Goal: Transaction & Acquisition: Purchase product/service

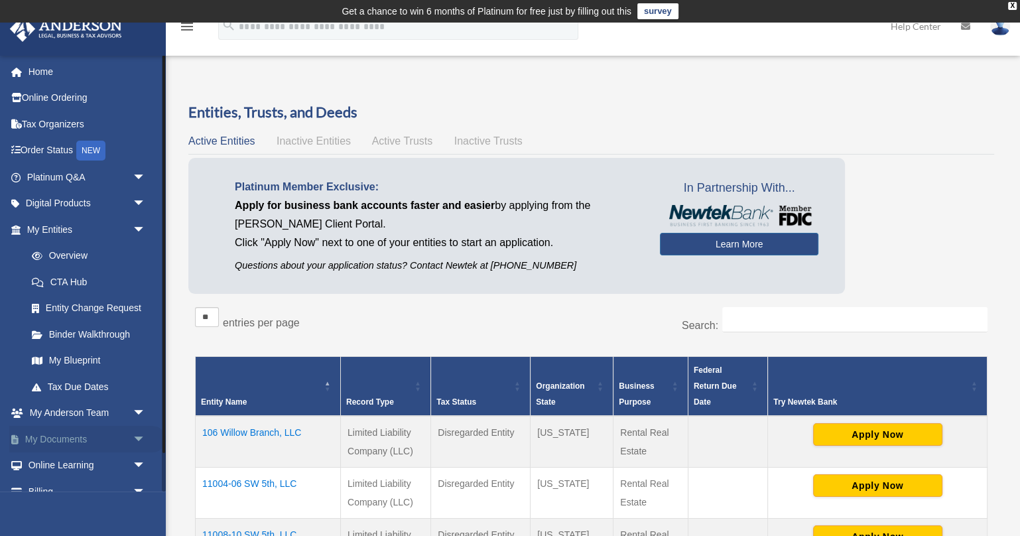
click at [73, 444] on link "My Documents arrow_drop_down" at bounding box center [87, 439] width 157 height 27
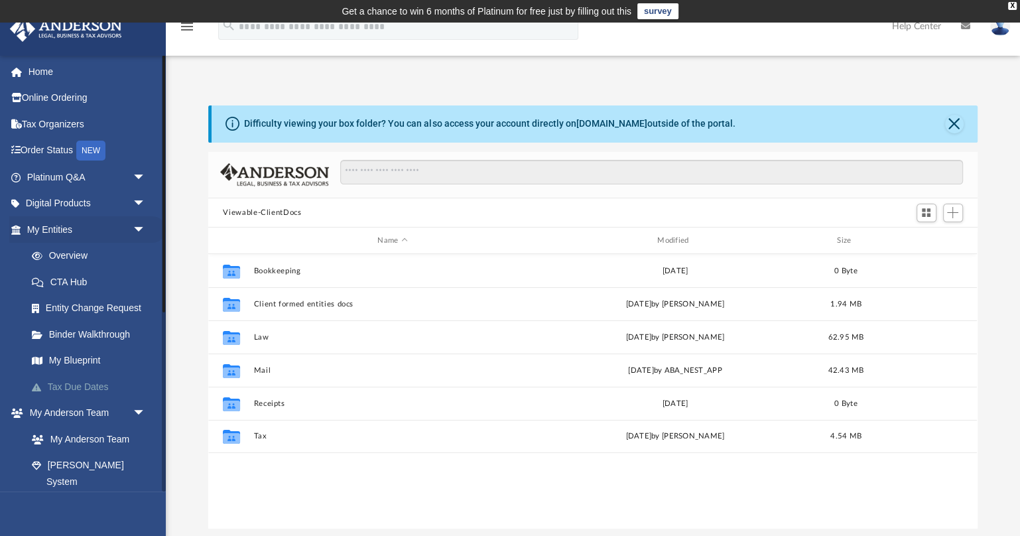
scroll to position [302, 768]
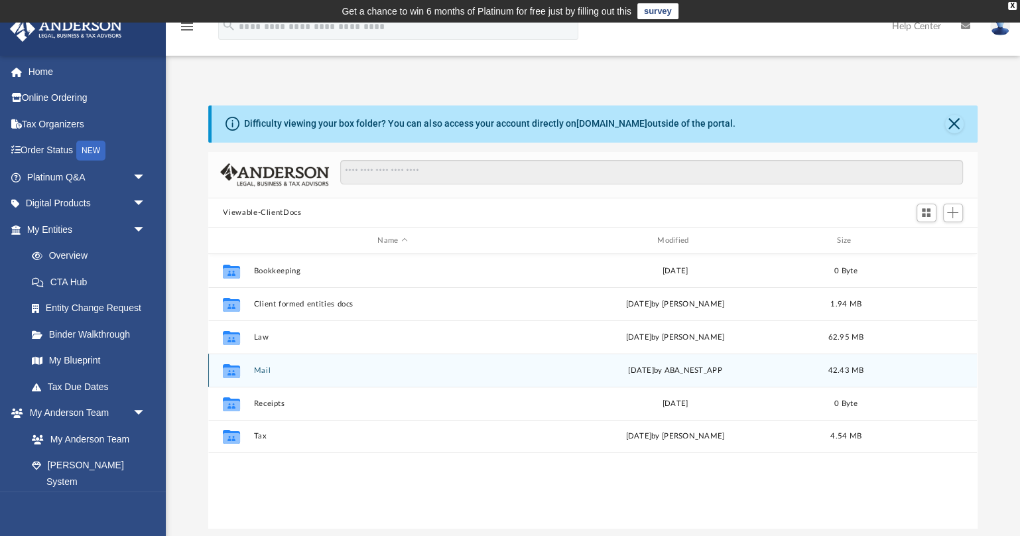
click at [262, 377] on div "Collaborated Folder Mail Tue Aug 26 2025 by ABA_NEST_APP 42.43 MB" at bounding box center [592, 370] width 769 height 33
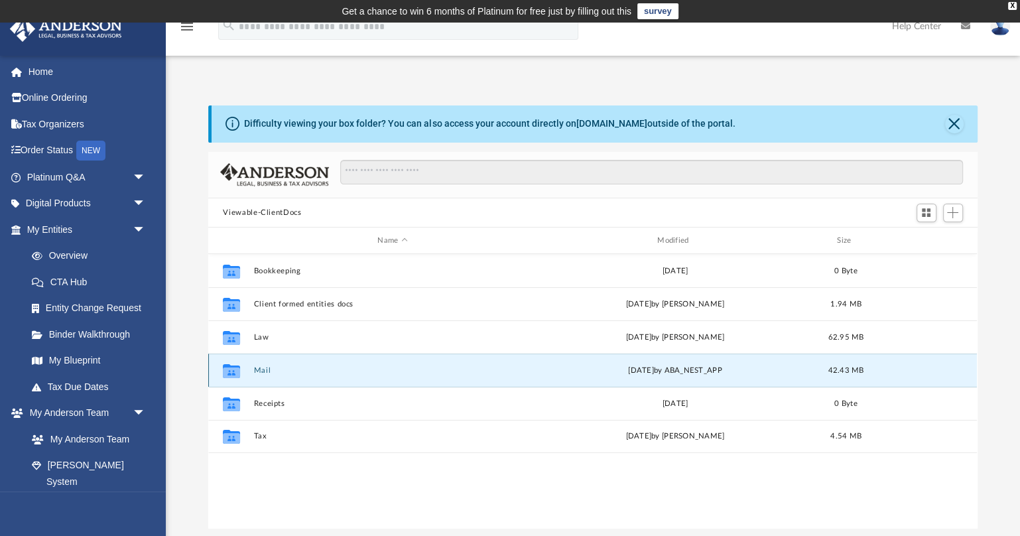
click at [263, 369] on button "Mail" at bounding box center [392, 370] width 277 height 9
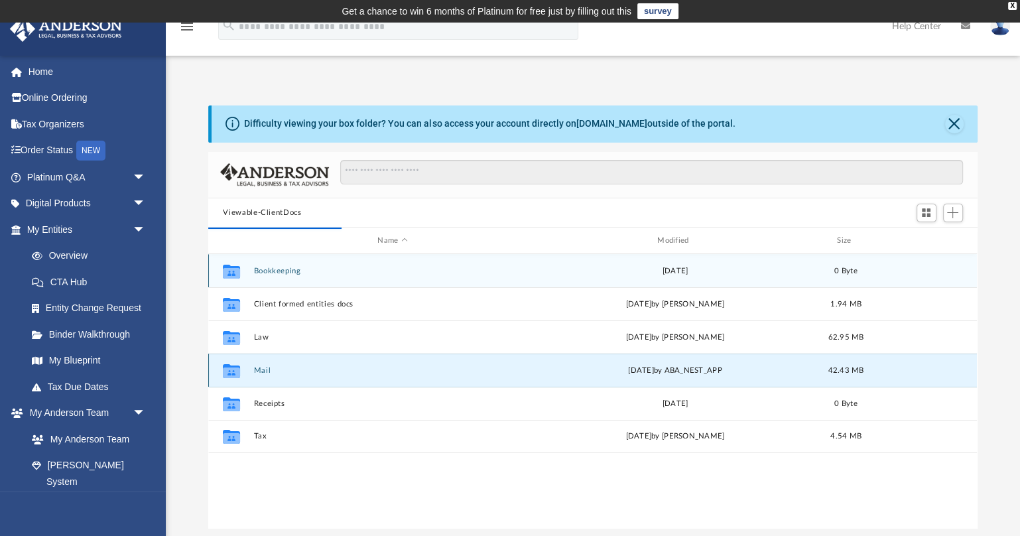
scroll to position [0, 1]
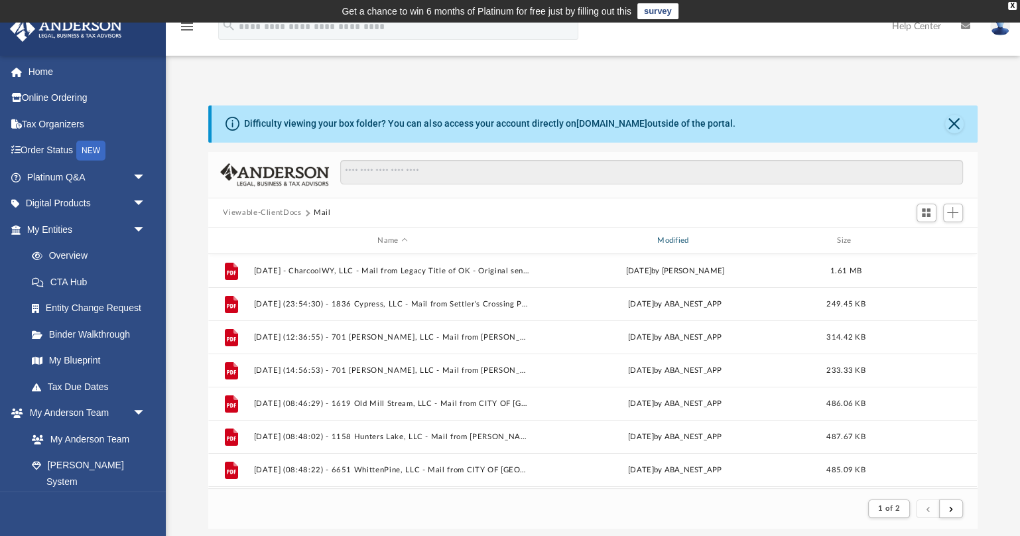
click at [677, 241] on div "Modified" at bounding box center [675, 241] width 277 height 12
click at [676, 235] on div "Modified" at bounding box center [675, 241] width 277 height 12
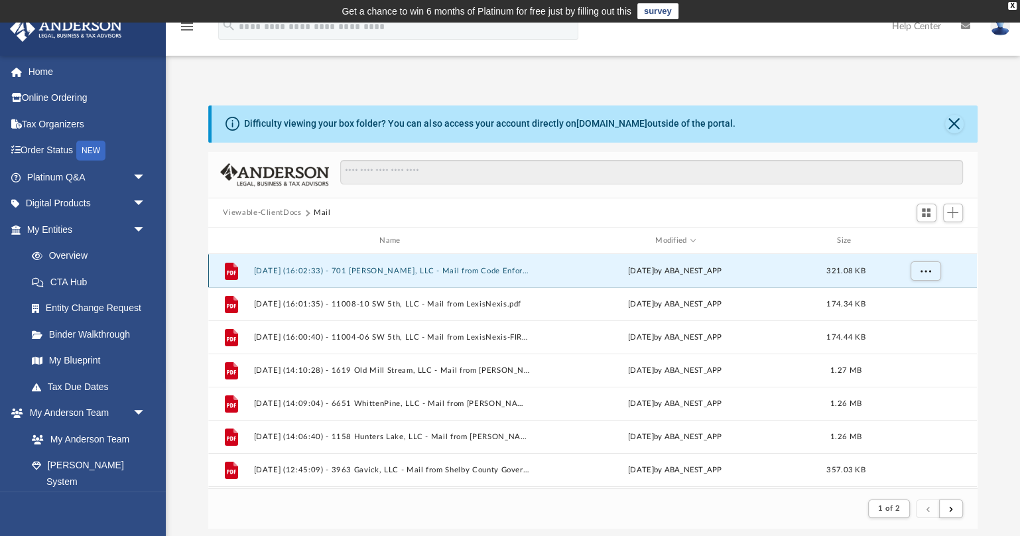
click at [477, 272] on button "2025.08.26 (16:02:33) - 701 Bigford, LLC - Mail from Code Enforcement.pdf" at bounding box center [392, 271] width 277 height 9
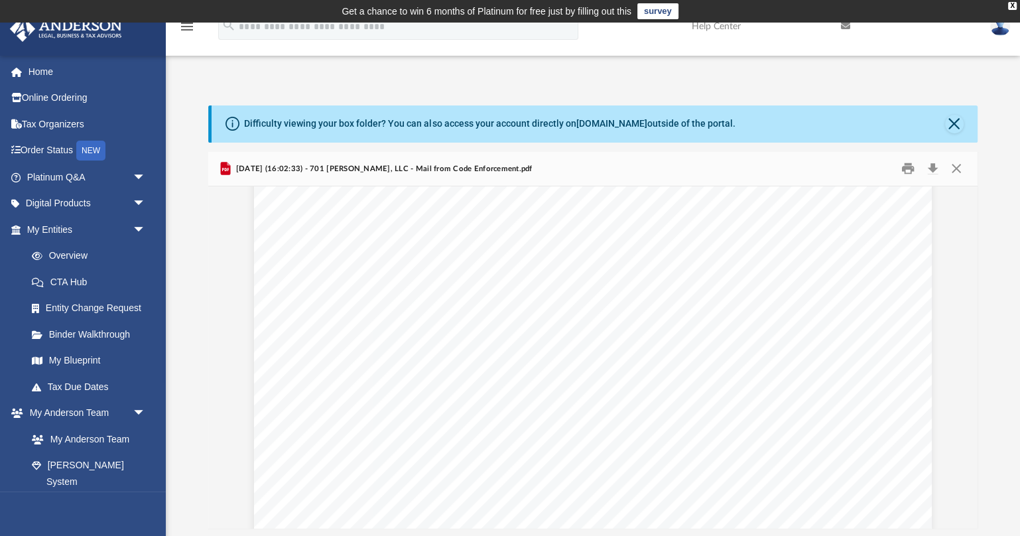
scroll to position [314, 0]
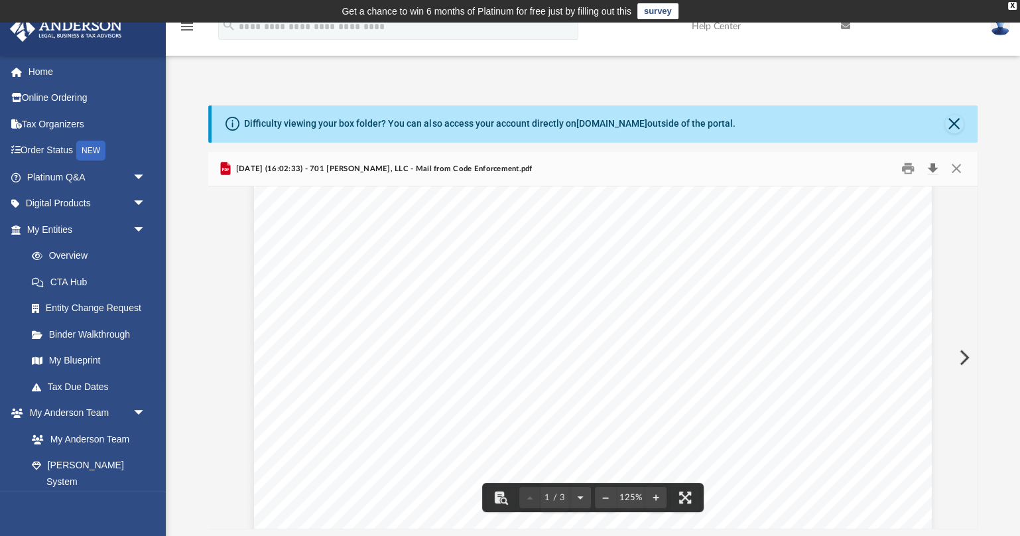
click at [934, 172] on button "Download" at bounding box center [933, 169] width 24 height 21
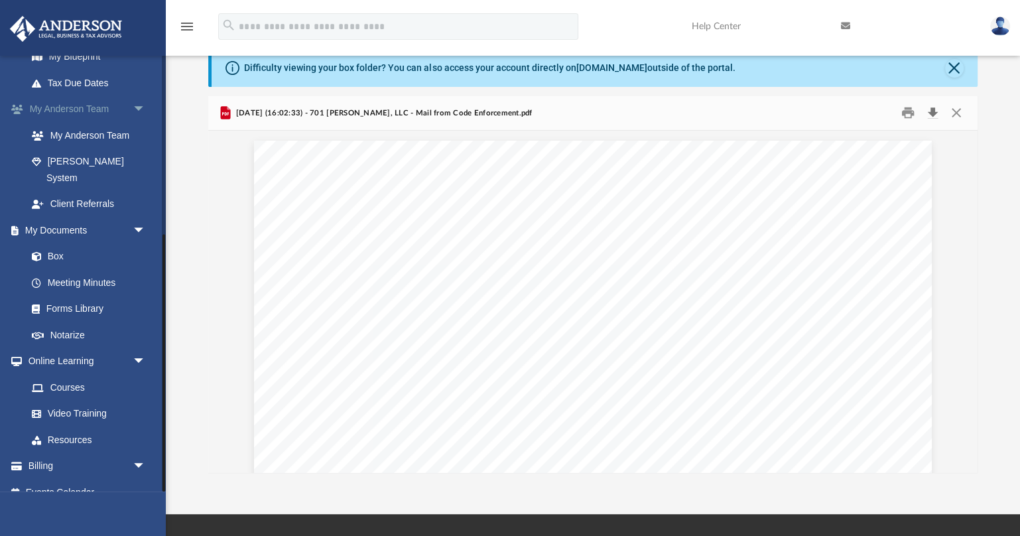
scroll to position [60, 0]
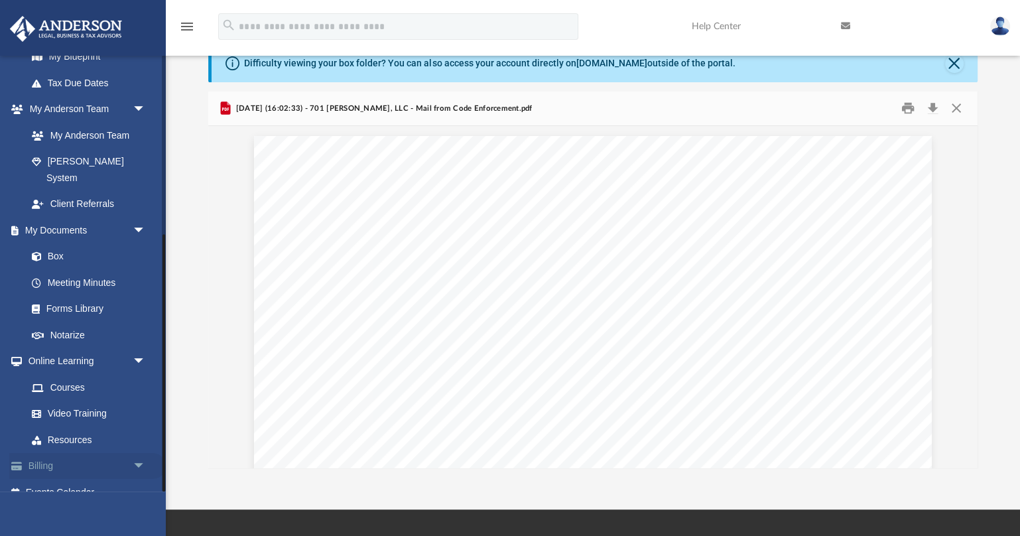
click at [125, 453] on link "Billing arrow_drop_down" at bounding box center [87, 466] width 157 height 27
click at [141, 453] on span "arrow_drop_down" at bounding box center [146, 466] width 27 height 27
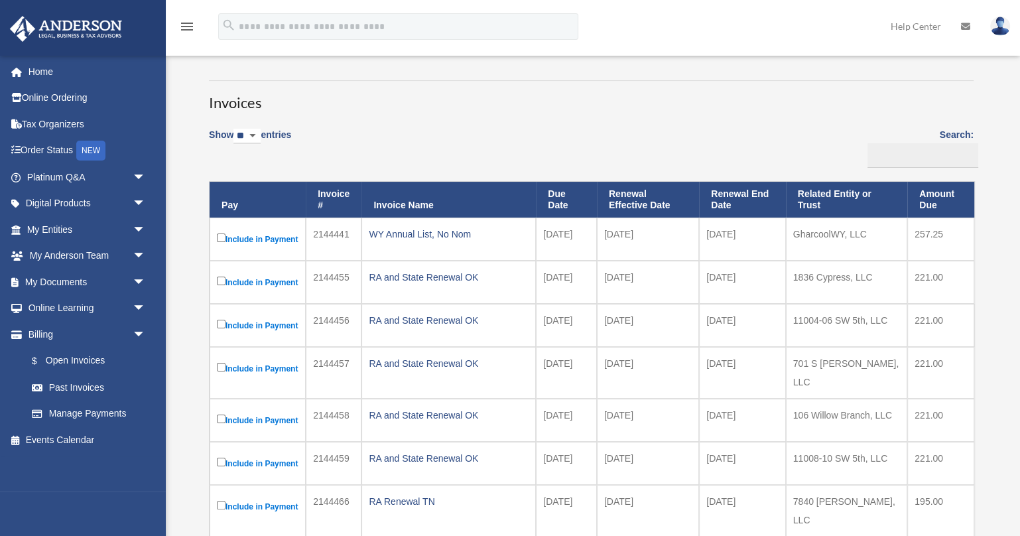
scroll to position [88, 0]
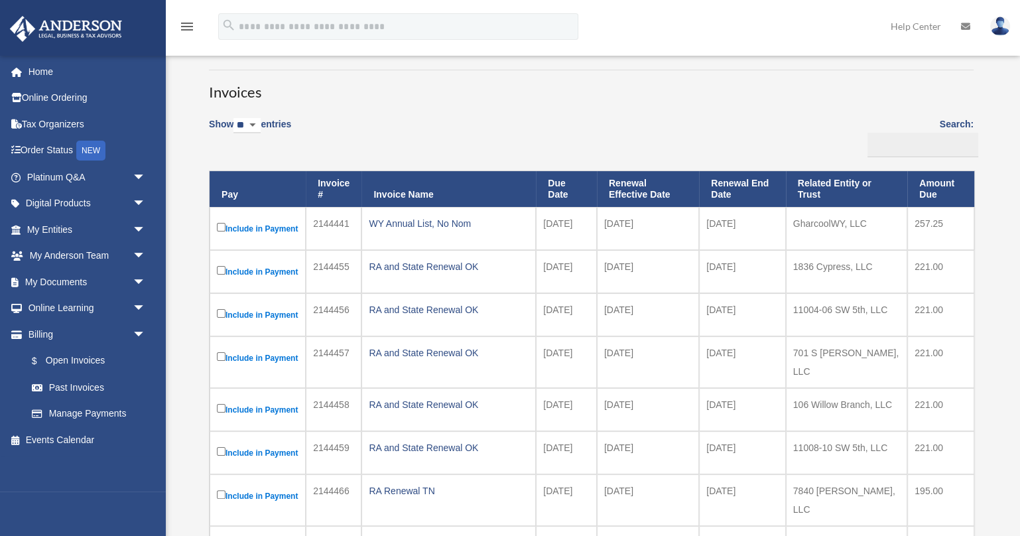
click at [226, 226] on label "Include in Payment" at bounding box center [258, 228] width 82 height 17
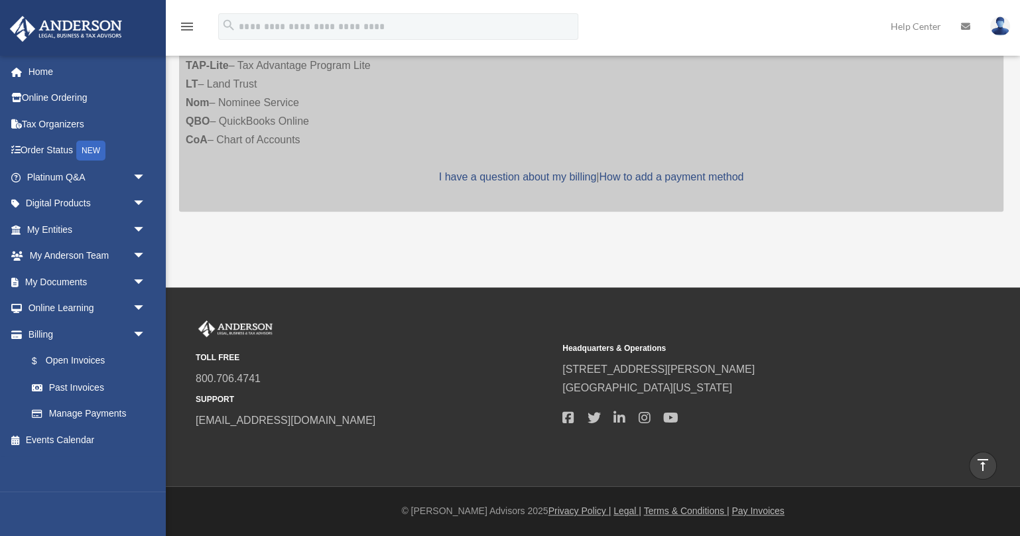
scroll to position [0, 0]
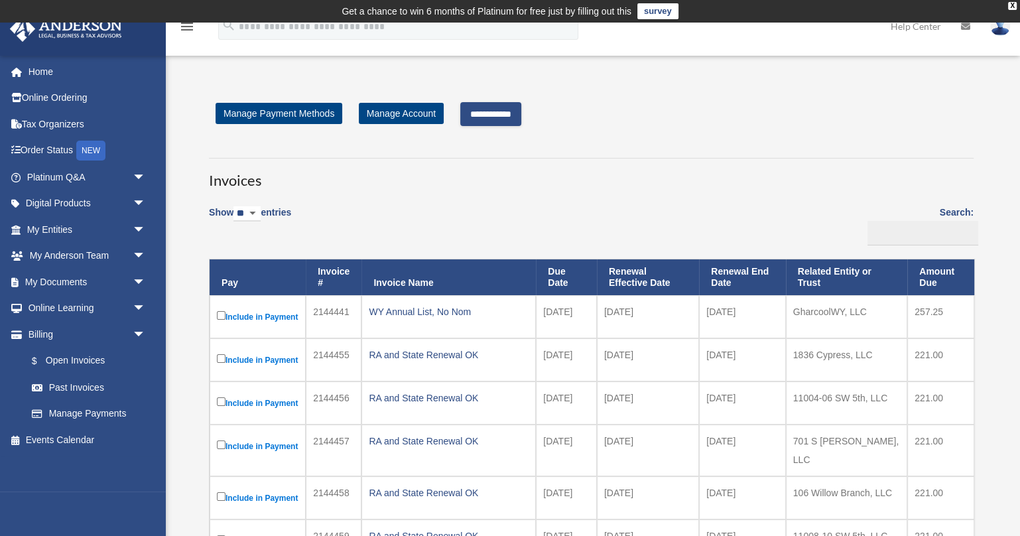
click at [520, 119] on input "**********" at bounding box center [490, 114] width 61 height 24
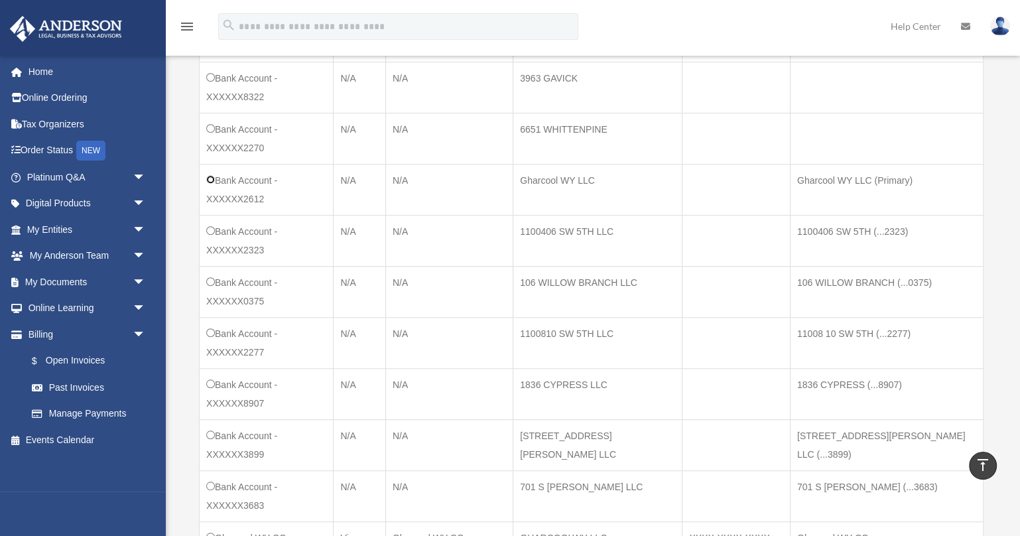
scroll to position [647, 0]
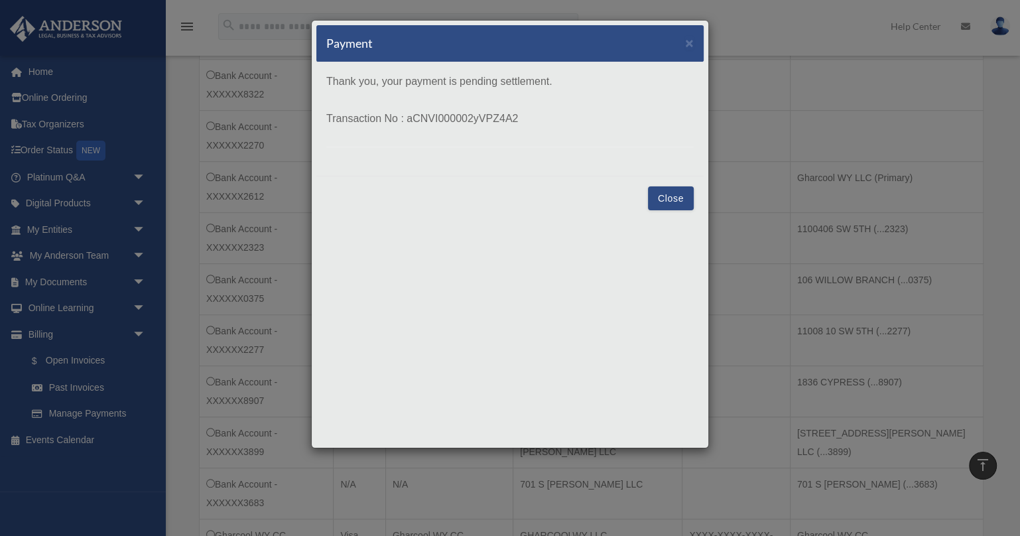
click at [662, 197] on button "Close" at bounding box center [671, 198] width 46 height 24
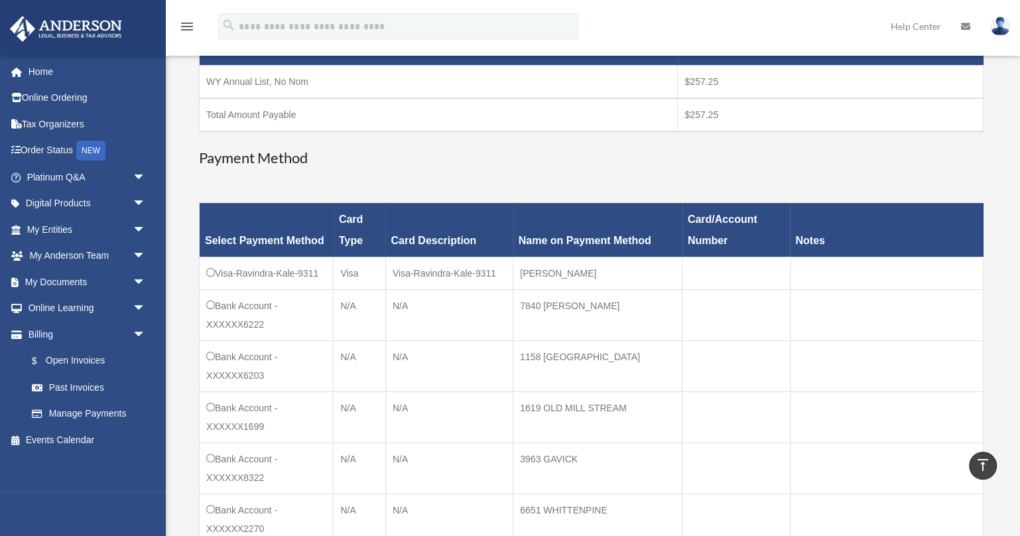
scroll to position [0, 0]
